Goal: Communication & Community: Answer question/provide support

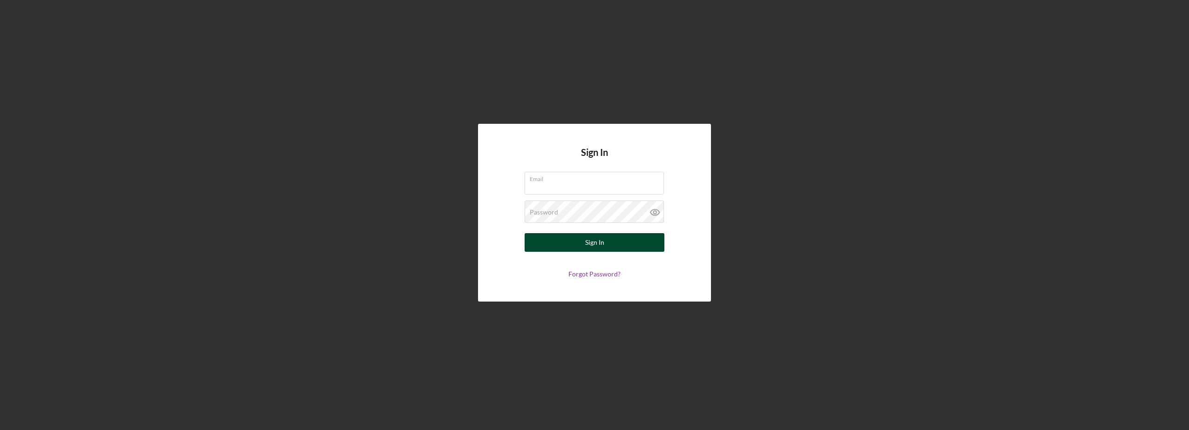
type input "[EMAIL_ADDRESS][DOMAIN_NAME]"
click at [564, 237] on button "Sign In" at bounding box center [595, 242] width 140 height 19
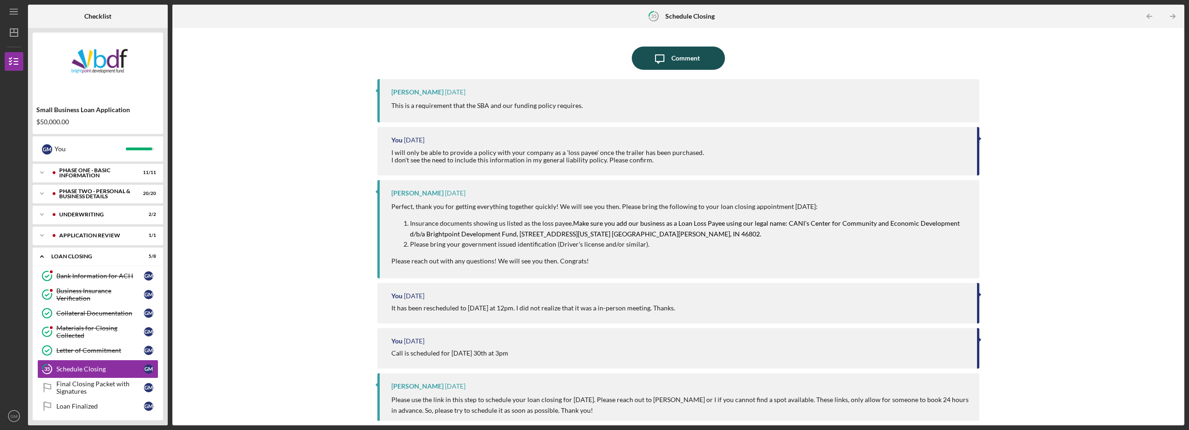
click at [656, 63] on icon "Icon/Message" at bounding box center [659, 58] width 23 height 23
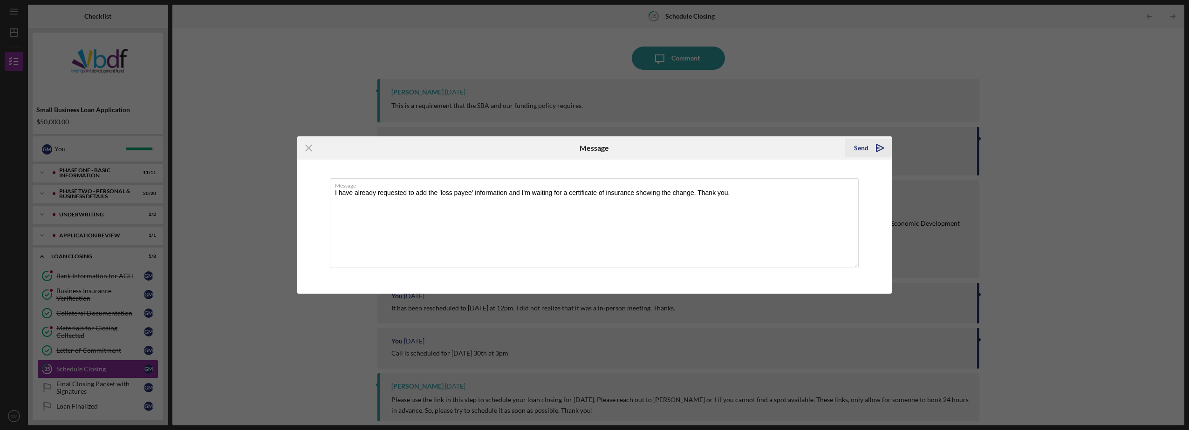
type textarea "I have already requested to add the 'loss payee' information and I'm waiting fo…"
click at [857, 146] on div "Send" at bounding box center [861, 148] width 14 height 19
